Goal: Task Accomplishment & Management: Use online tool/utility

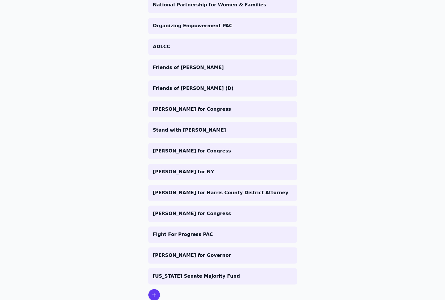
scroll to position [646, 0]
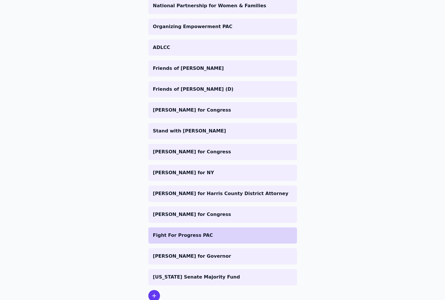
click at [182, 237] on p "Fight For Progress PAC" at bounding box center [222, 235] width 139 height 7
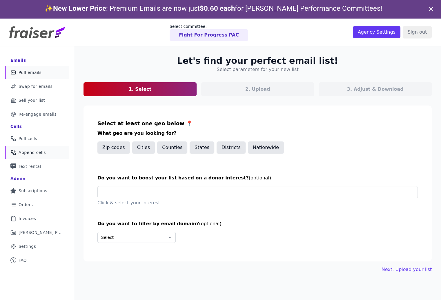
click at [34, 154] on span "Append cells" at bounding box center [32, 153] width 27 height 6
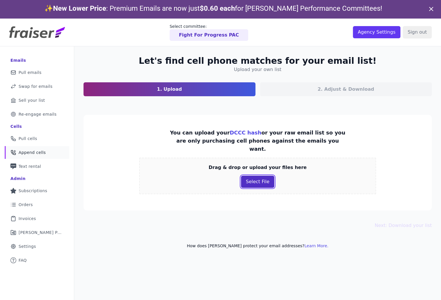
click at [255, 176] on button "Select File" at bounding box center [257, 182] width 33 height 12
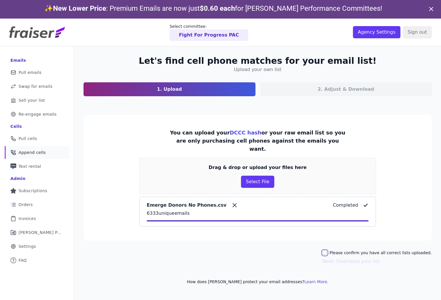
click at [327, 251] on input "Please confirm you have all correct lists uploaded." at bounding box center [325, 253] width 5 height 5
checkbox input "true"
click at [356, 258] on button "Next: Download your list" at bounding box center [351, 261] width 57 height 7
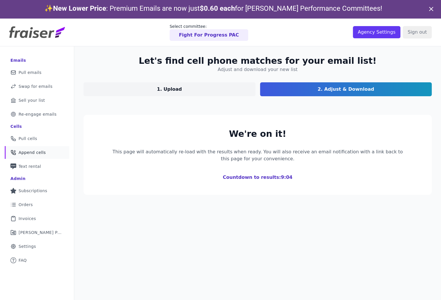
click at [163, 210] on div "Let's find cell phone matches for your email list! Adjust and download your new…" at bounding box center [257, 196] width 367 height 300
